Goal: Communication & Community: Answer question/provide support

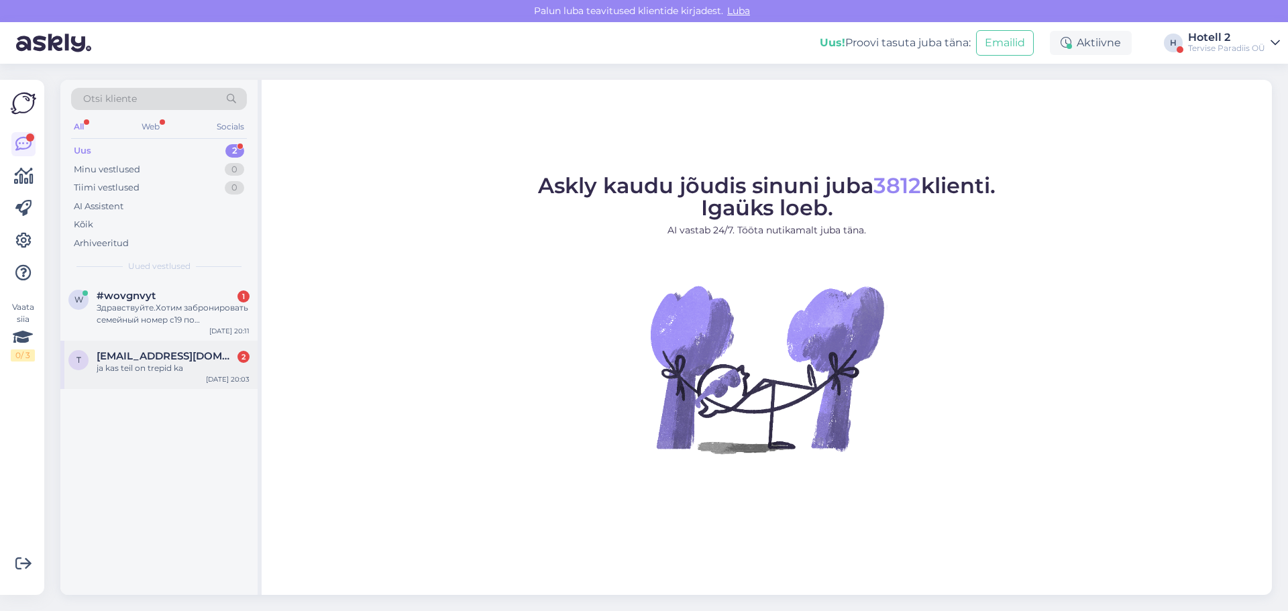
click at [174, 360] on span "[EMAIL_ADDRESS][DOMAIN_NAME]" at bounding box center [167, 356] width 140 height 12
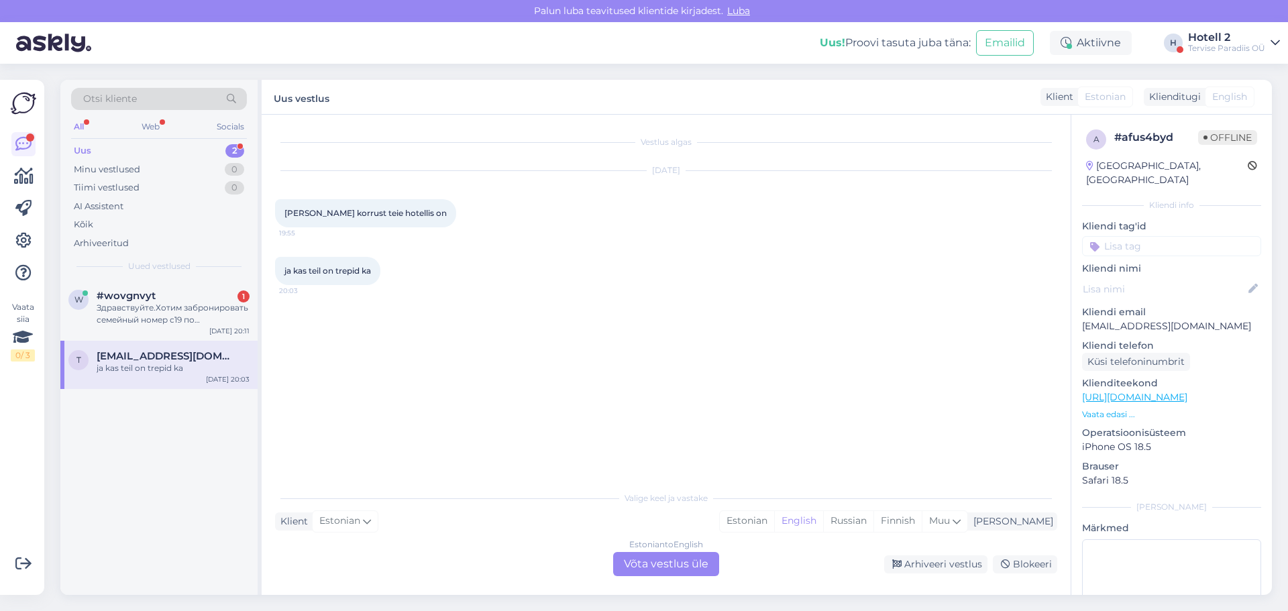
click at [671, 565] on div "Estonian to English Võta vestlus üle" at bounding box center [666, 564] width 106 height 24
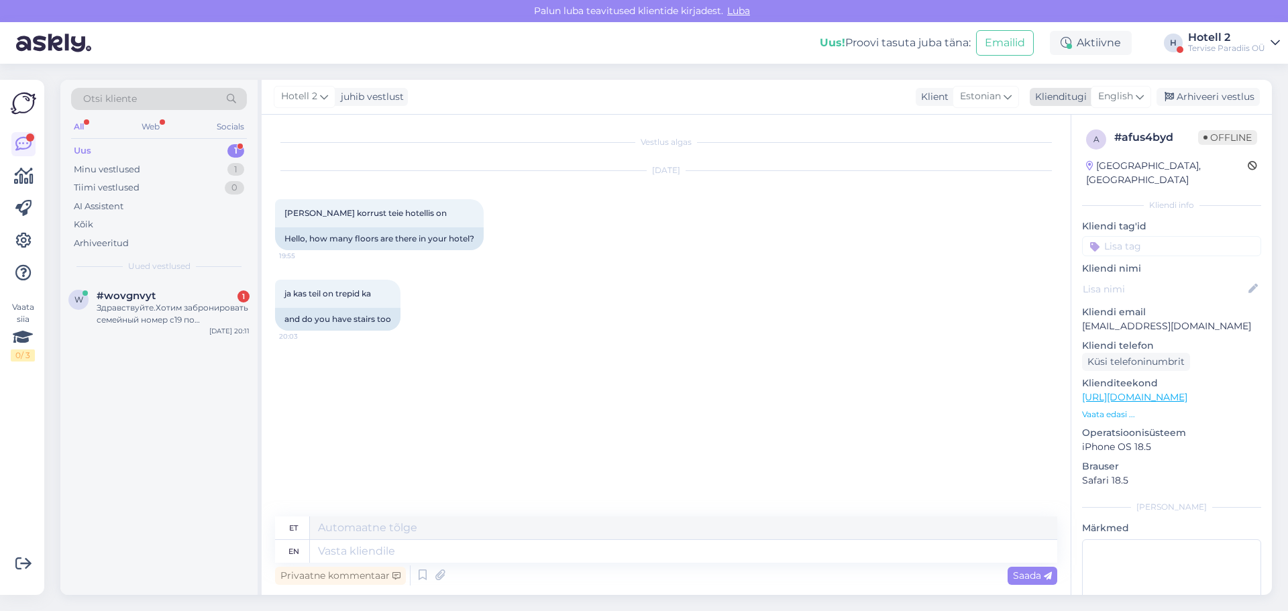
click at [1111, 96] on span "English" at bounding box center [1115, 96] width 35 height 15
type input "est"
click at [1077, 153] on link "Estonian" at bounding box center [1091, 156] width 148 height 21
click at [319, 548] on textarea at bounding box center [666, 549] width 782 height 28
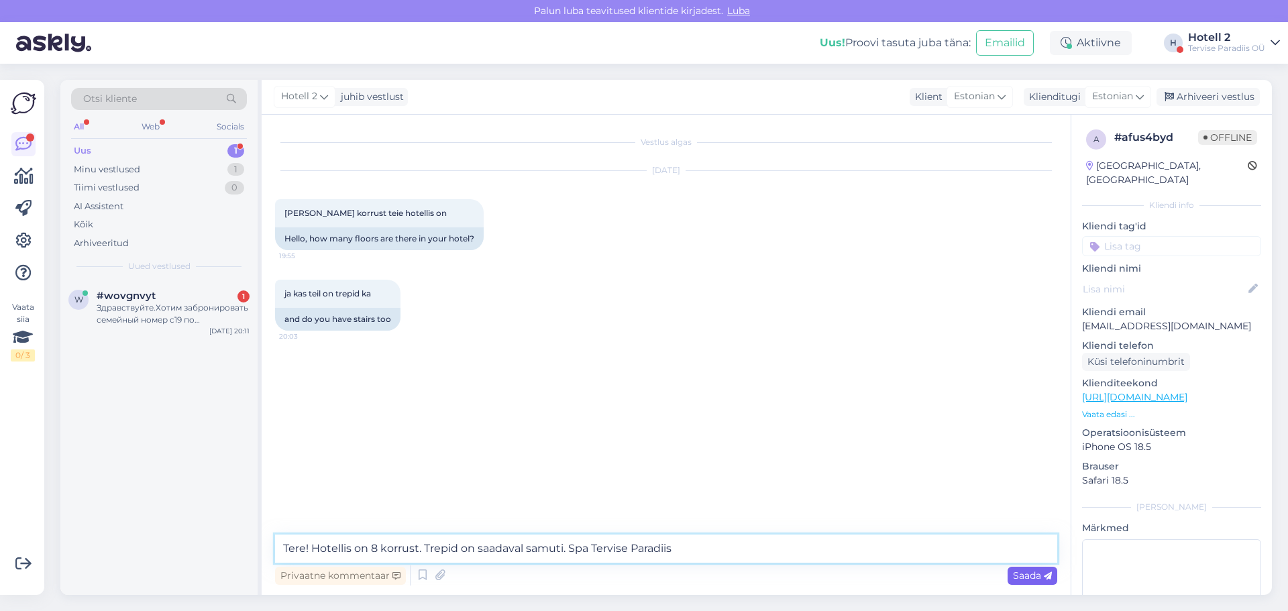
type textarea "Tere! Hotellis on 8 korrust. Trepid on saadaval samuti. Spa Tervise Paradiis"
click at [1026, 579] on span "Saada" at bounding box center [1032, 576] width 39 height 12
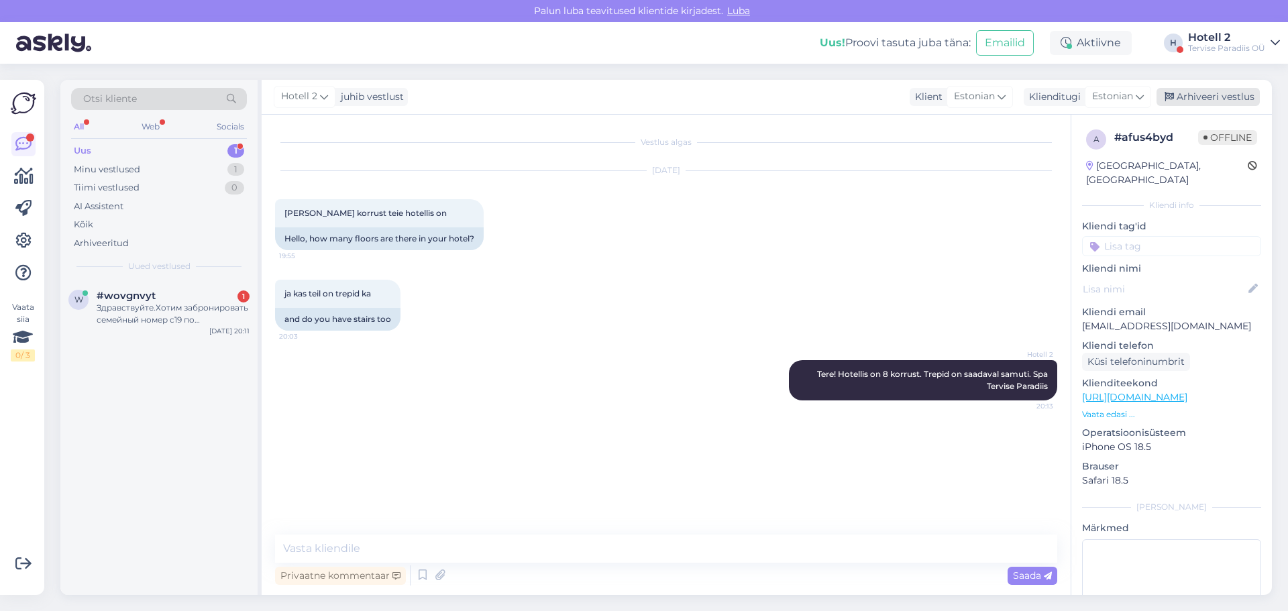
click at [1219, 98] on div "Arhiveeri vestlus" at bounding box center [1207, 97] width 103 height 18
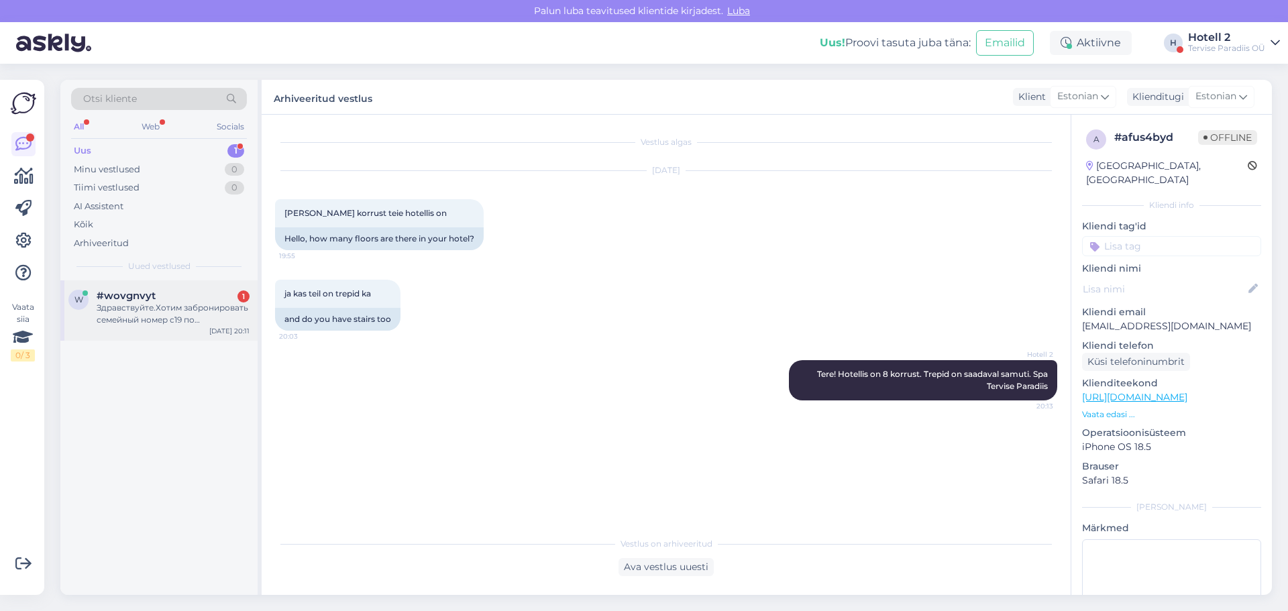
click at [170, 309] on div "Здравствуйте.Хотим забронировать семейный номер с19 по [DATE].Какая цена с посе…" at bounding box center [173, 314] width 153 height 24
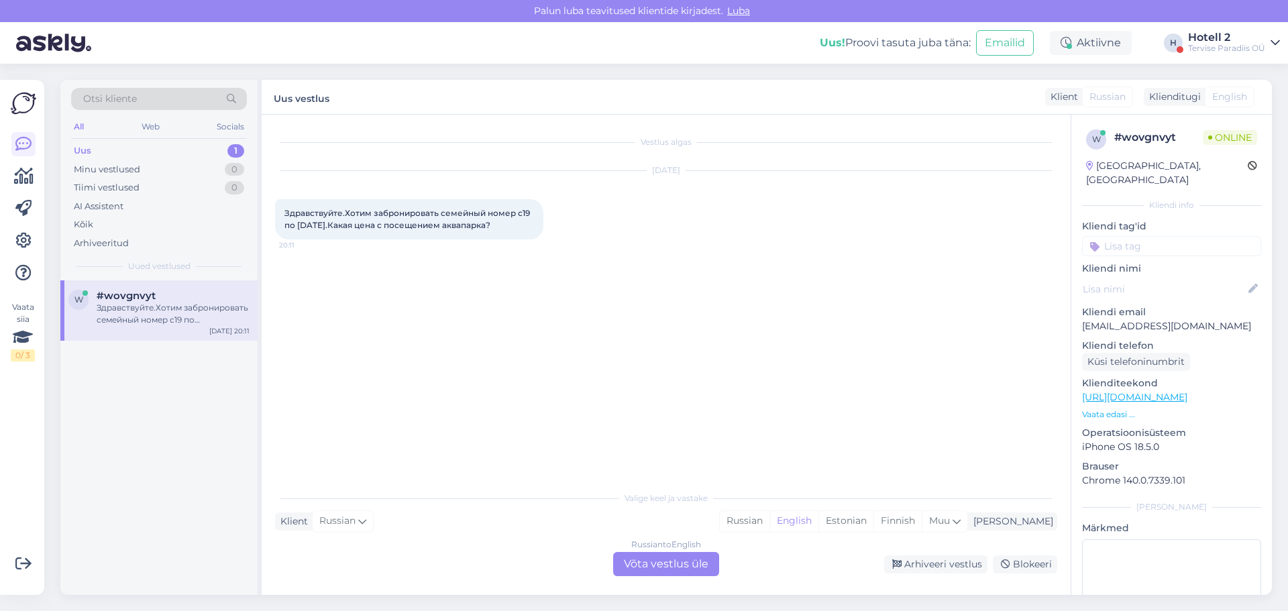
click at [680, 566] on div "Russian to English Võta vestlus üle" at bounding box center [666, 564] width 106 height 24
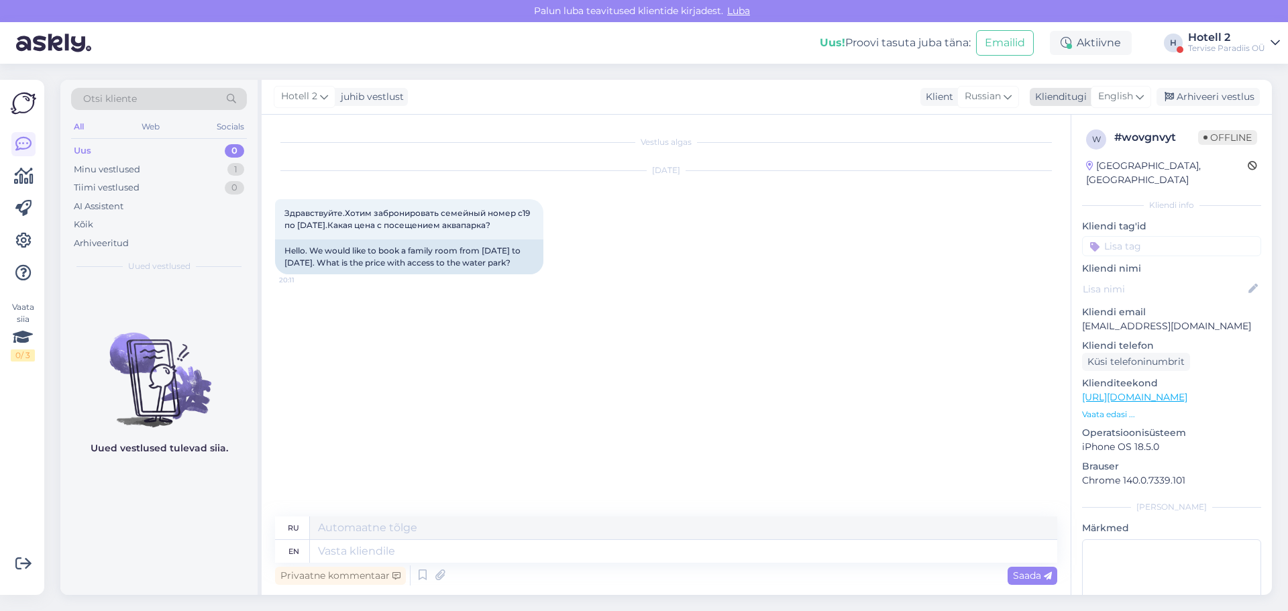
click at [1108, 95] on span "English" at bounding box center [1115, 96] width 35 height 15
click at [1044, 129] on input "est" at bounding box center [1091, 125] width 126 height 21
type input "t"
type input "к"
type input "rus"
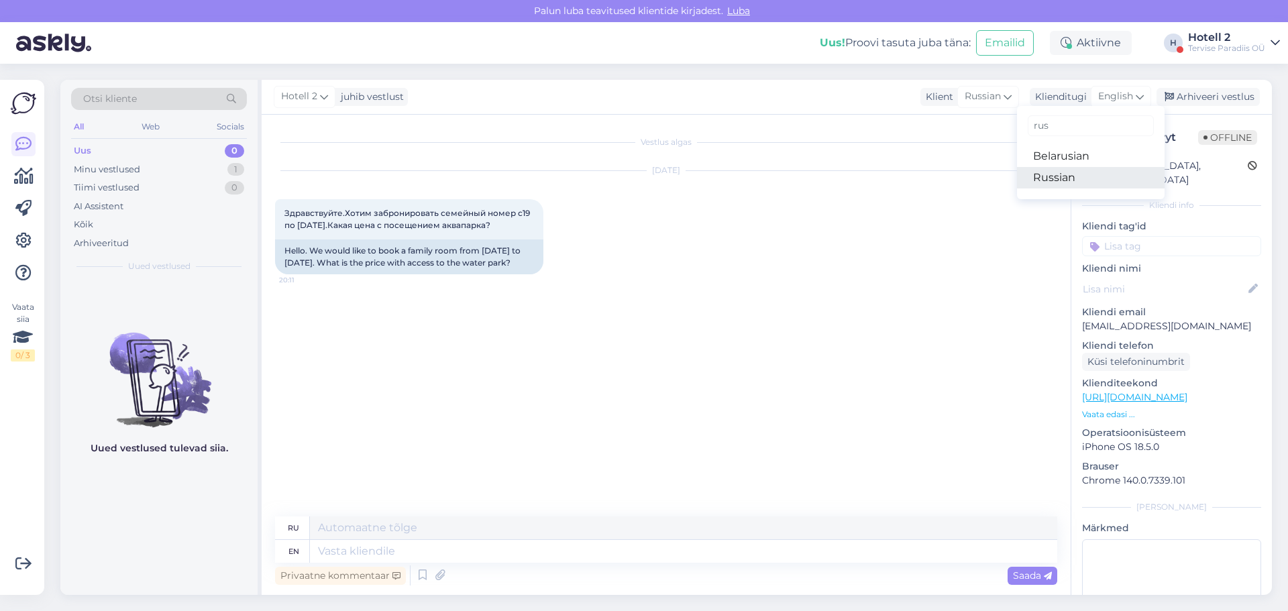
click at [1075, 180] on link "Russian" at bounding box center [1091, 177] width 148 height 21
click at [323, 546] on textarea at bounding box center [666, 549] width 782 height 28
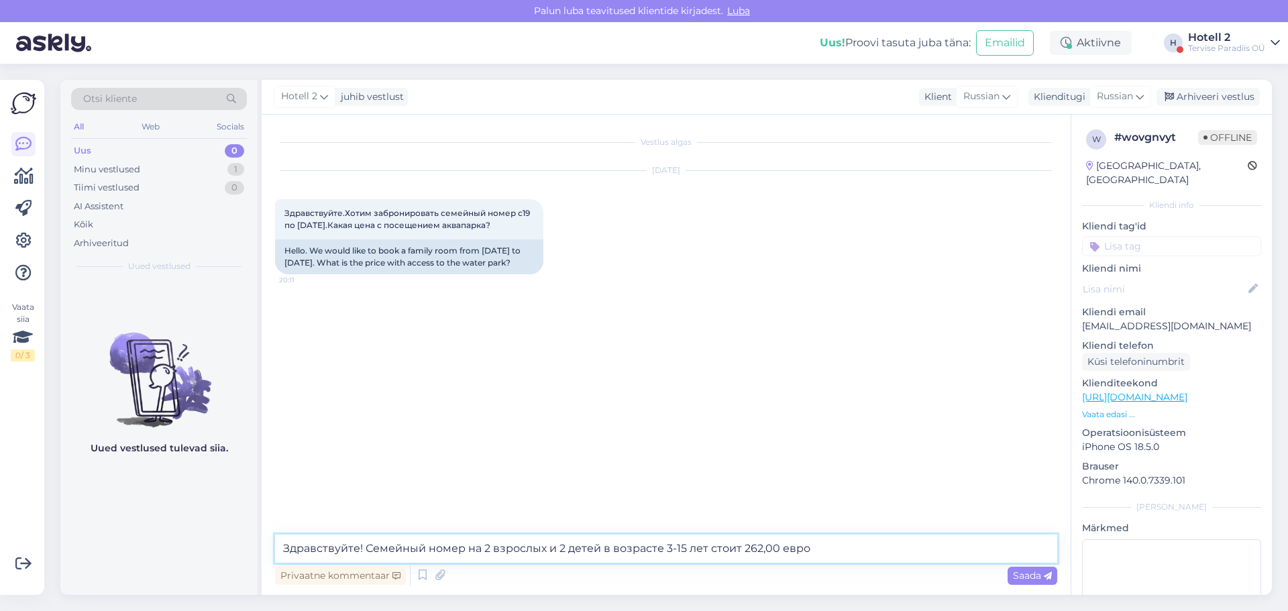
type textarea "Здравствуйте! Семейный номер на 2 взрослых и 2 детей в возрасте 3-15 лет стоит …"
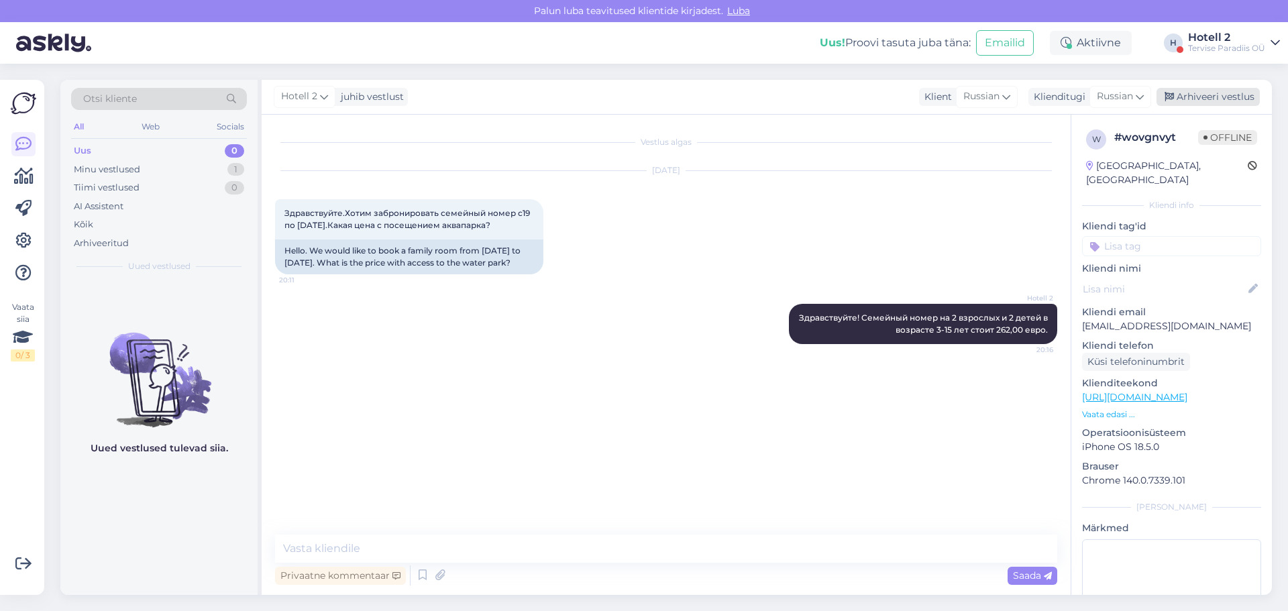
click at [1235, 97] on div "Arhiveeri vestlus" at bounding box center [1207, 97] width 103 height 18
